Goal: Task Accomplishment & Management: Use online tool/utility

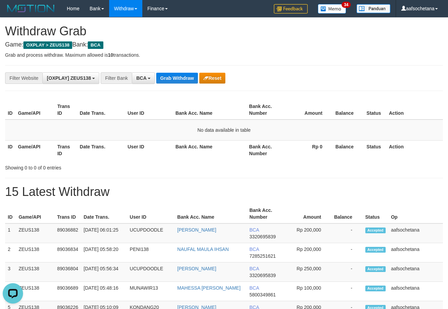
drag, startPoint x: 254, startPoint y: 172, endPoint x: 242, endPoint y: 167, distance: 13.4
click at [178, 81] on button "Grab Withdraw" at bounding box center [177, 78] width 42 height 11
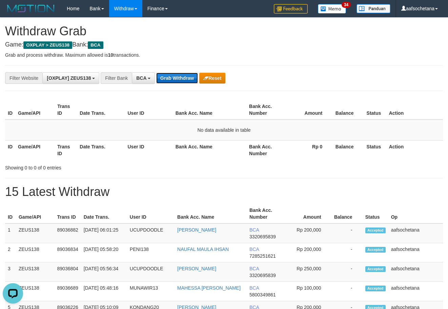
click at [178, 81] on button "Grab Withdraw" at bounding box center [177, 78] width 42 height 11
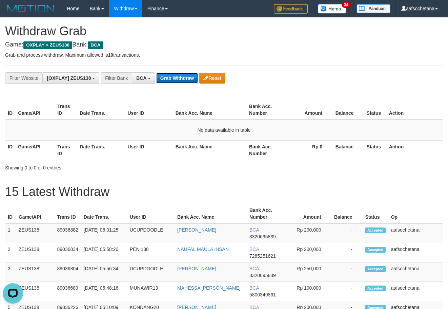
click at [178, 81] on button "Grab Withdraw" at bounding box center [177, 78] width 42 height 11
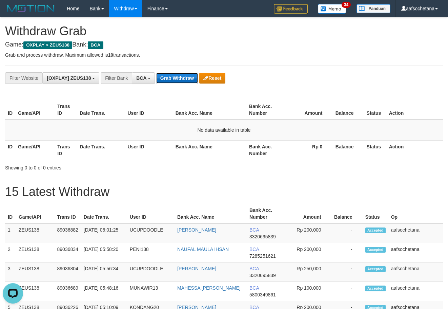
click at [178, 81] on button "Grab Withdraw" at bounding box center [177, 78] width 42 height 11
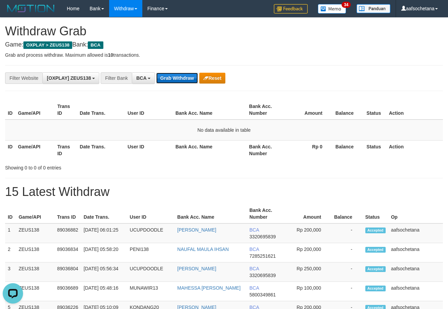
click at [178, 81] on button "Grab Withdraw" at bounding box center [177, 78] width 42 height 11
click at [171, 78] on button "Grab Withdraw" at bounding box center [177, 78] width 42 height 11
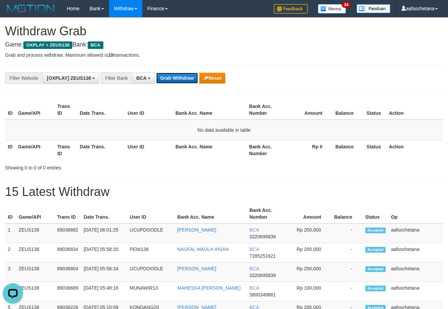
click at [171, 78] on button "Grab Withdraw" at bounding box center [177, 78] width 42 height 11
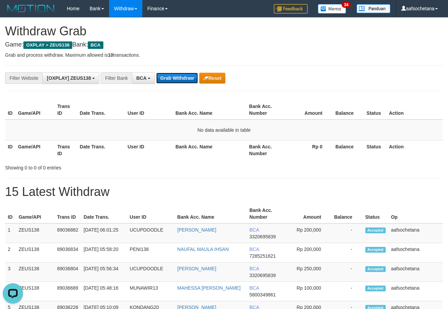
click at [171, 78] on button "Grab Withdraw" at bounding box center [177, 78] width 42 height 11
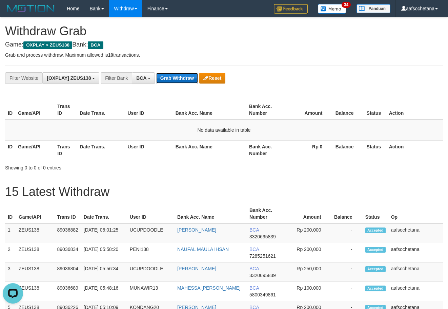
click at [171, 78] on button "Grab Withdraw" at bounding box center [177, 78] width 42 height 11
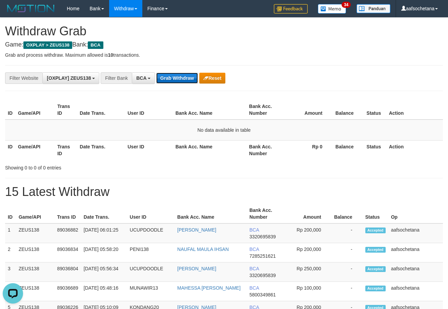
click at [171, 78] on button "Grab Withdraw" at bounding box center [177, 78] width 42 height 11
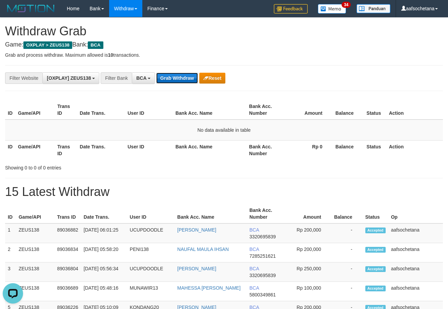
click at [171, 78] on button "Grab Withdraw" at bounding box center [177, 78] width 42 height 11
